Goal: Information Seeking & Learning: Learn about a topic

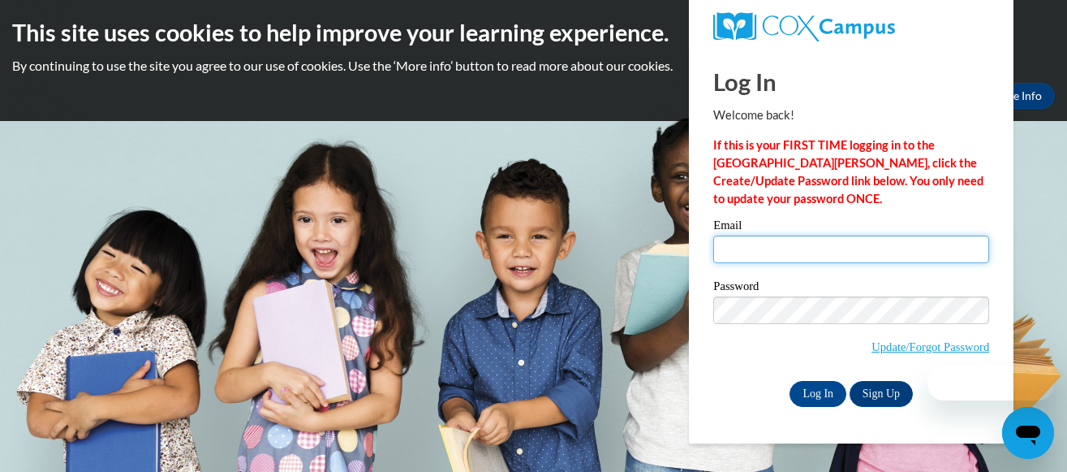
click at [755, 244] on input "Email" at bounding box center [851, 249] width 276 height 28
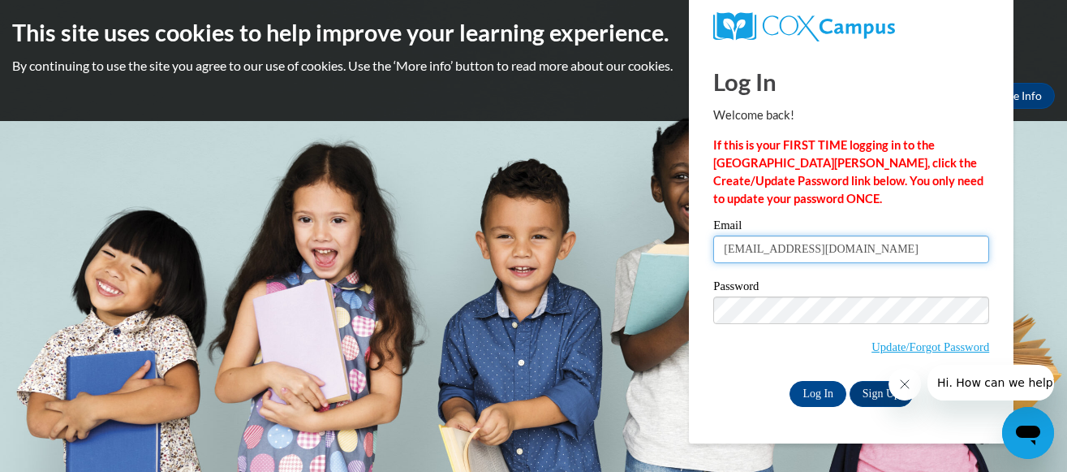
type input "kendrabashworth@gmail.com"
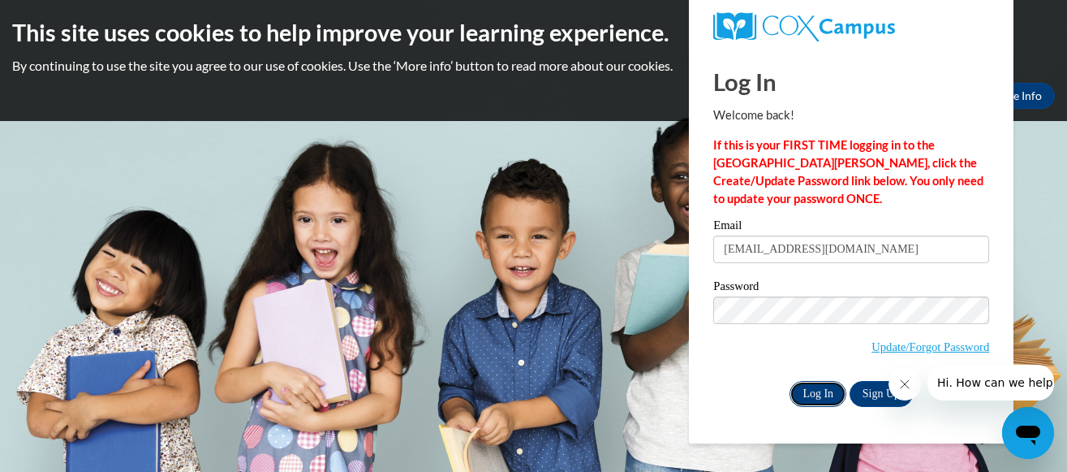
click at [828, 392] on input "Log In" at bounding box center [818, 394] width 57 height 26
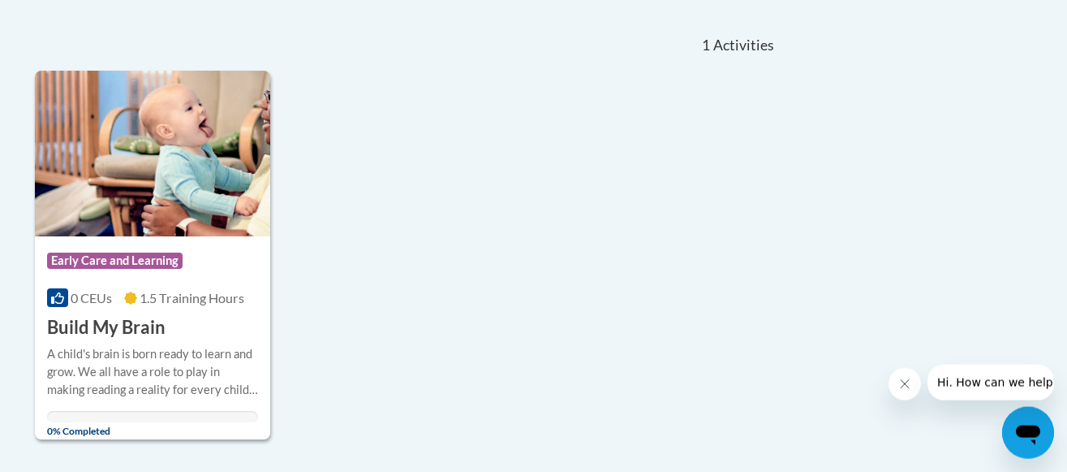
scroll to position [331, 0]
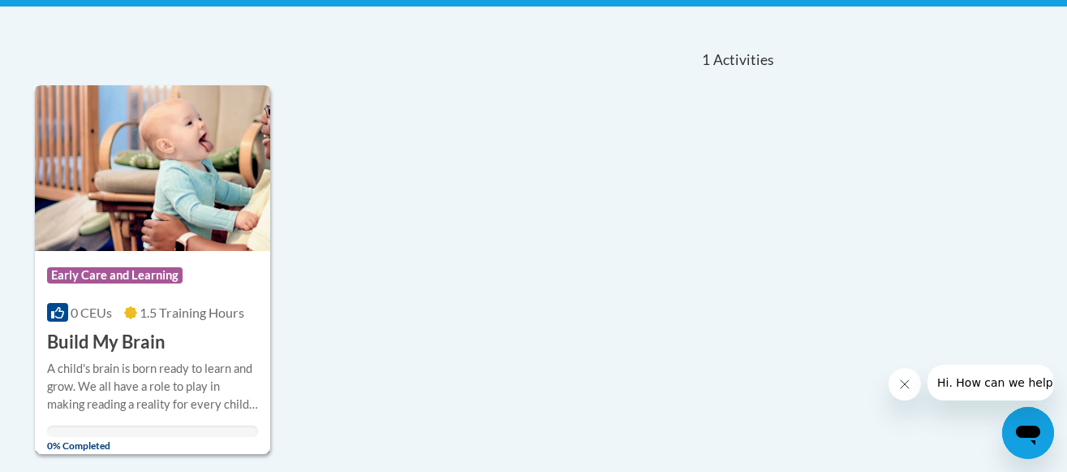
click at [164, 211] on img at bounding box center [153, 168] width 236 height 166
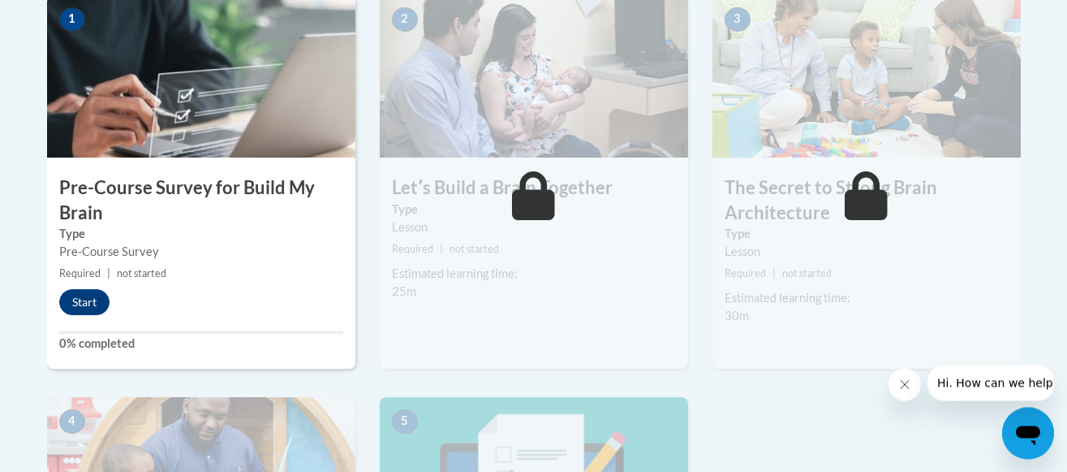
scroll to position [662, 0]
